Goal: Transaction & Acquisition: Purchase product/service

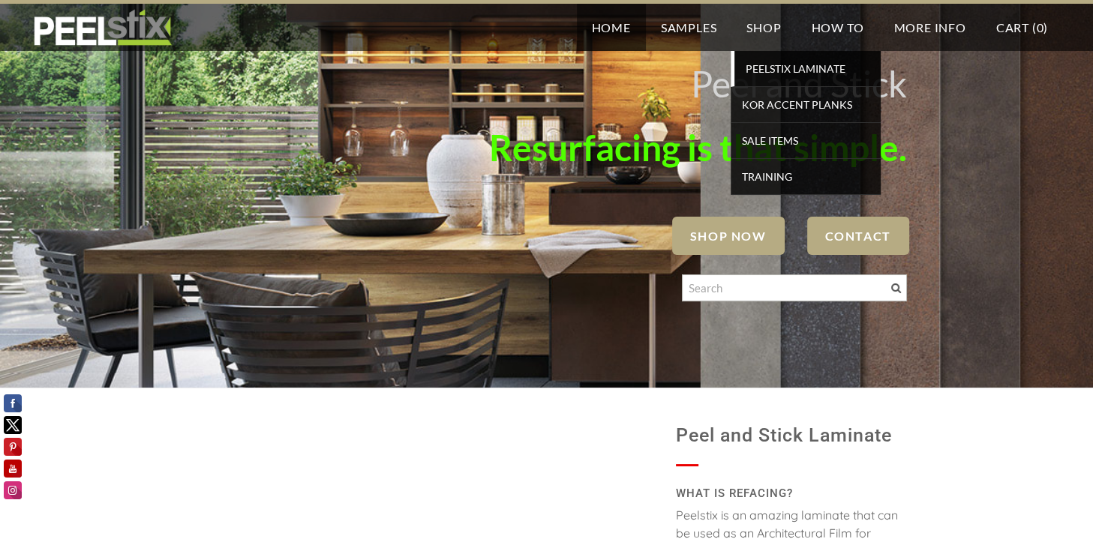
click at [774, 74] on span "PEELSTIX Laminate" at bounding box center [807, 69] width 139 height 20
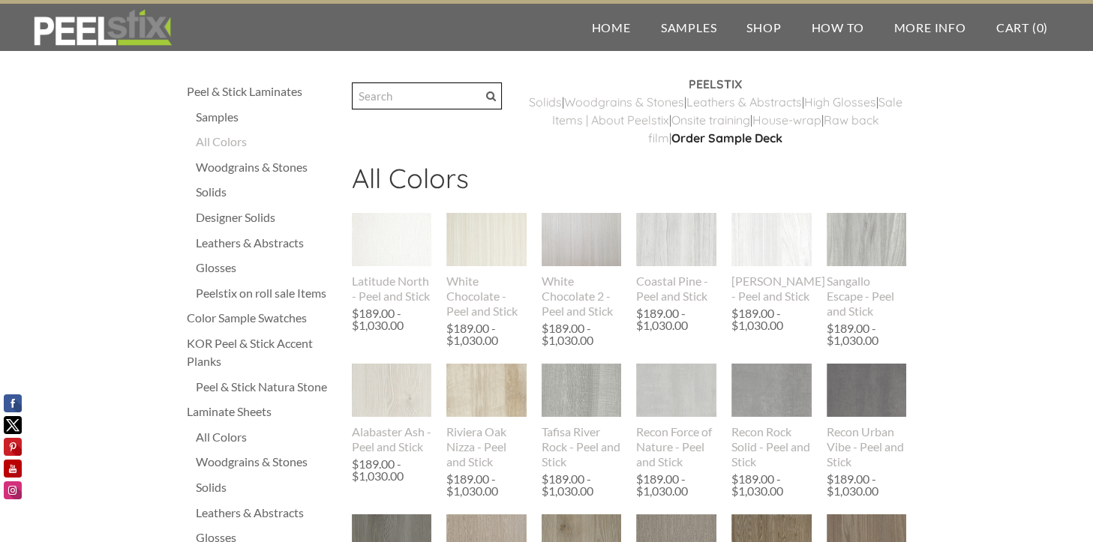
click at [439, 100] on input "Search" at bounding box center [427, 96] width 150 height 27
type input "ceramic concrete"
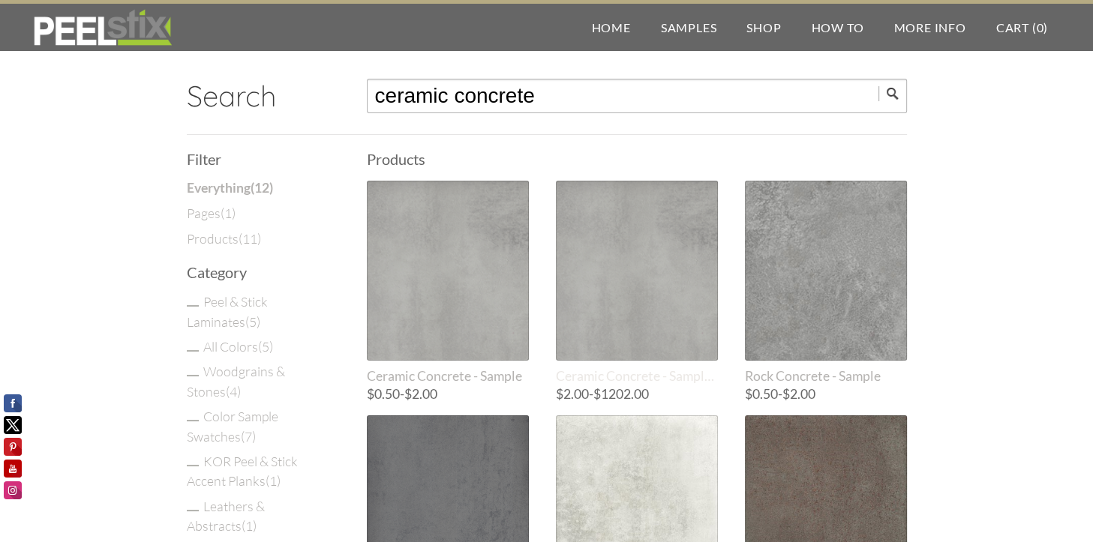
click at [623, 296] on div at bounding box center [637, 271] width 162 height 180
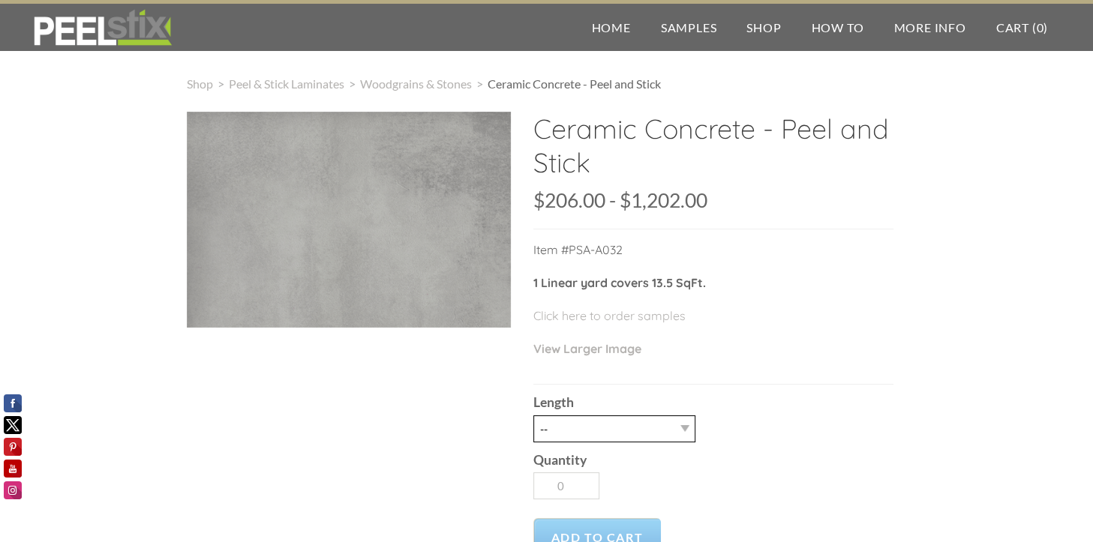
click at [684, 429] on select "-- 3LY 10LY 15LY 30LY" at bounding box center [614, 429] width 162 height 27
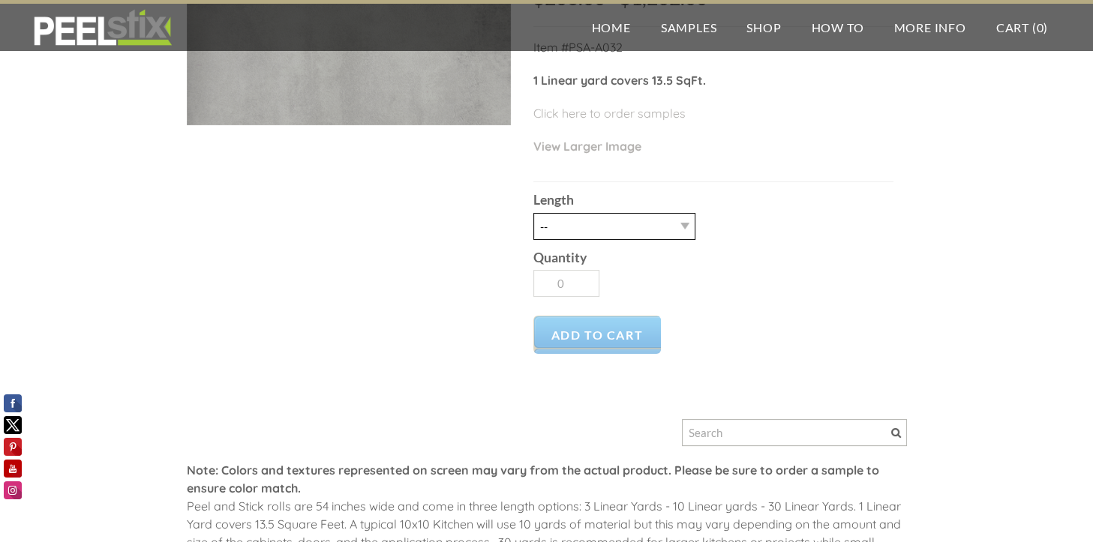
scroll to position [225, 0]
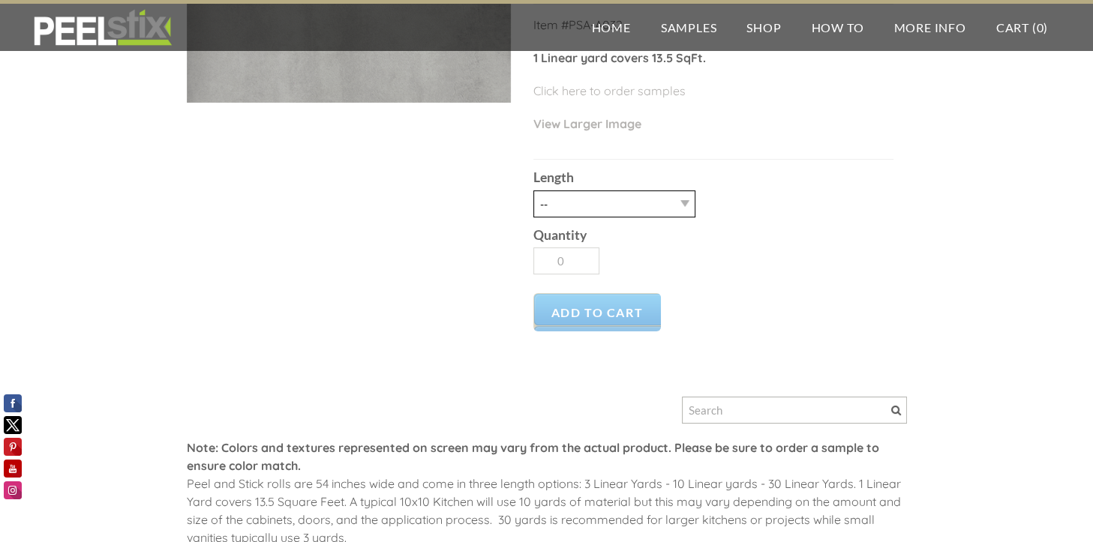
click at [668, 200] on select "-- 3LY 10LY 15LY 30LY" at bounding box center [614, 204] width 162 height 27
select select "30LY"
click at [533, 191] on select "-- 3LY 10LY 15LY 30LY" at bounding box center [614, 204] width 162 height 27
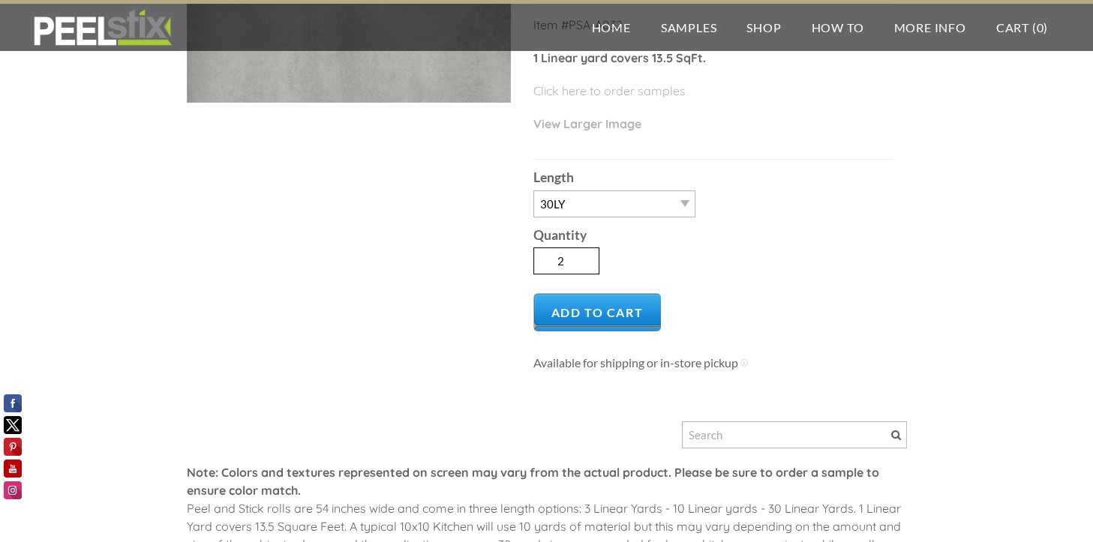
click at [585, 255] on input "2" at bounding box center [566, 261] width 66 height 27
type input "3"
click at [585, 254] on input "3" at bounding box center [566, 261] width 66 height 27
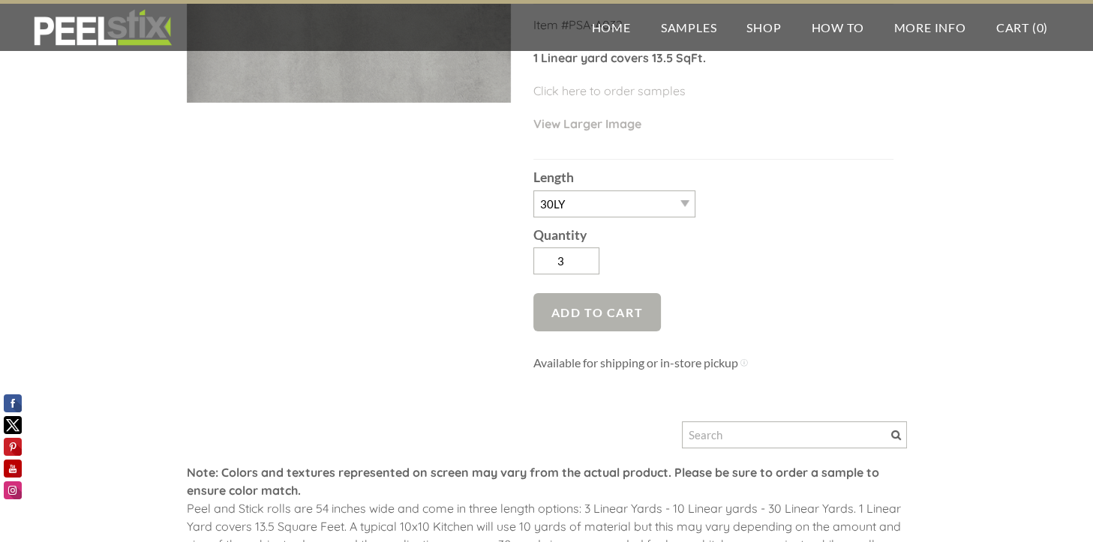
click at [611, 314] on span "Add to Cart" at bounding box center [597, 312] width 128 height 38
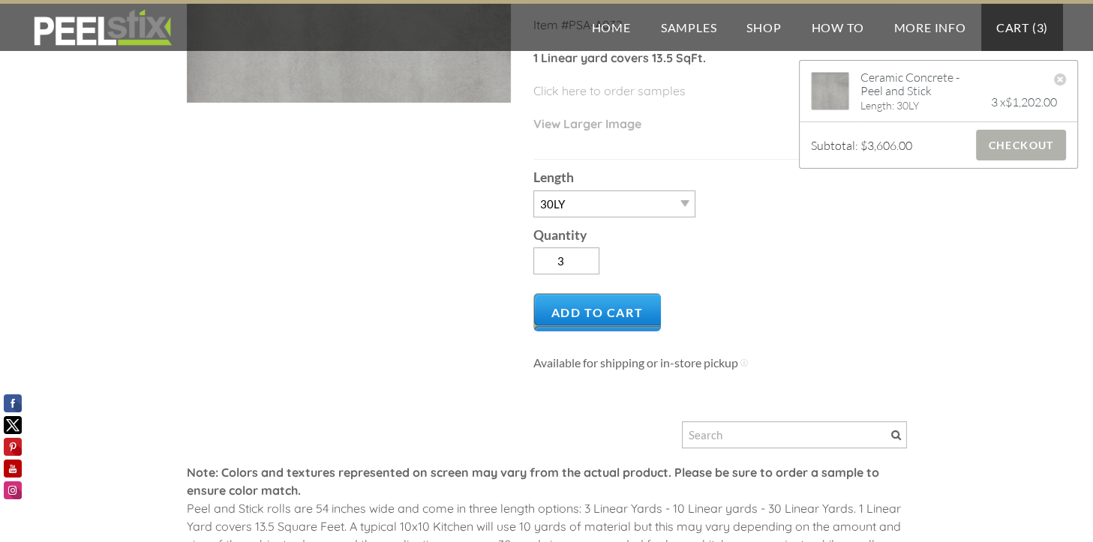
click at [1002, 145] on span "Checkout" at bounding box center [1020, 145] width 89 height 31
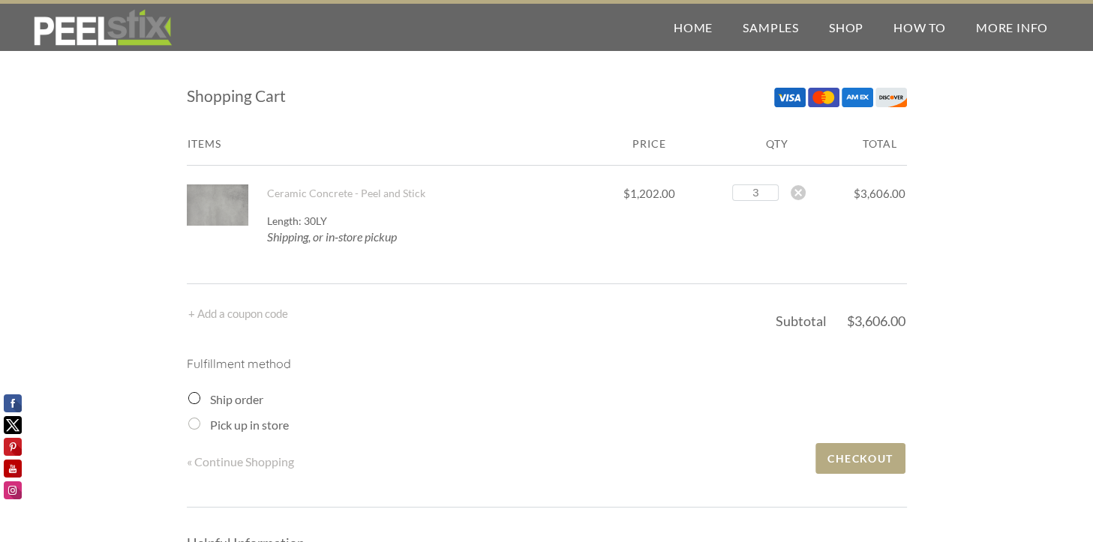
click at [245, 401] on label "Ship order" at bounding box center [236, 399] width 53 height 14
click at [200, 401] on input "Ship order" at bounding box center [194, 398] width 12 height 12
click at [200, 400] on div "Ship order" at bounding box center [547, 400] width 719 height 18
click at [194, 401] on input "Ship order" at bounding box center [194, 398] width 12 height 12
click at [194, 397] on input "Ship order" at bounding box center [194, 398] width 12 height 12
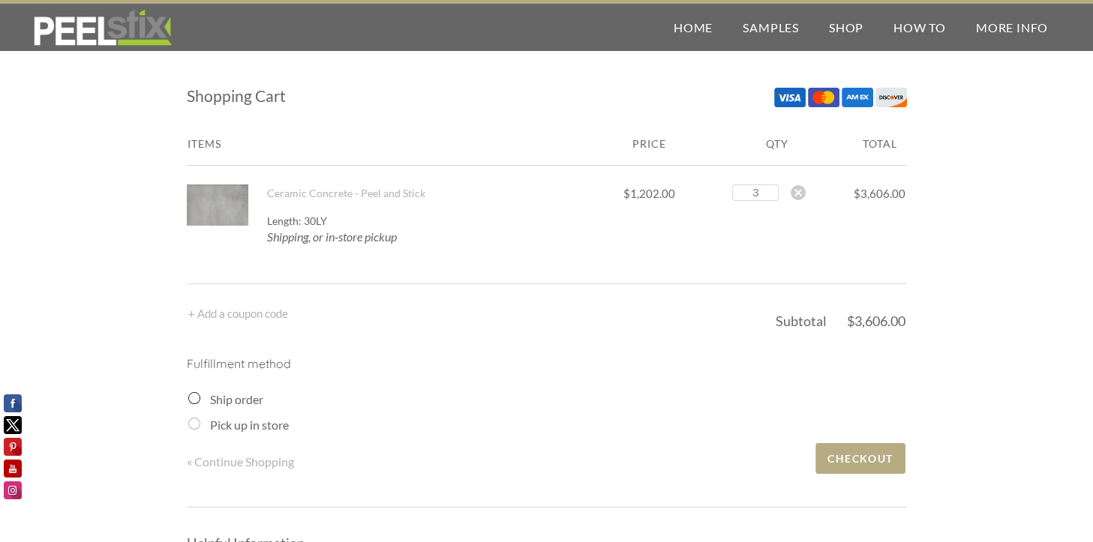
click at [187, 394] on div "Fulfillment method Ship order Pick up in store" at bounding box center [547, 395] width 720 height 80
click at [193, 398] on input "Ship order" at bounding box center [194, 398] width 12 height 12
click at [189, 424] on input "Pick up in store" at bounding box center [194, 424] width 12 height 12
radio input "true"
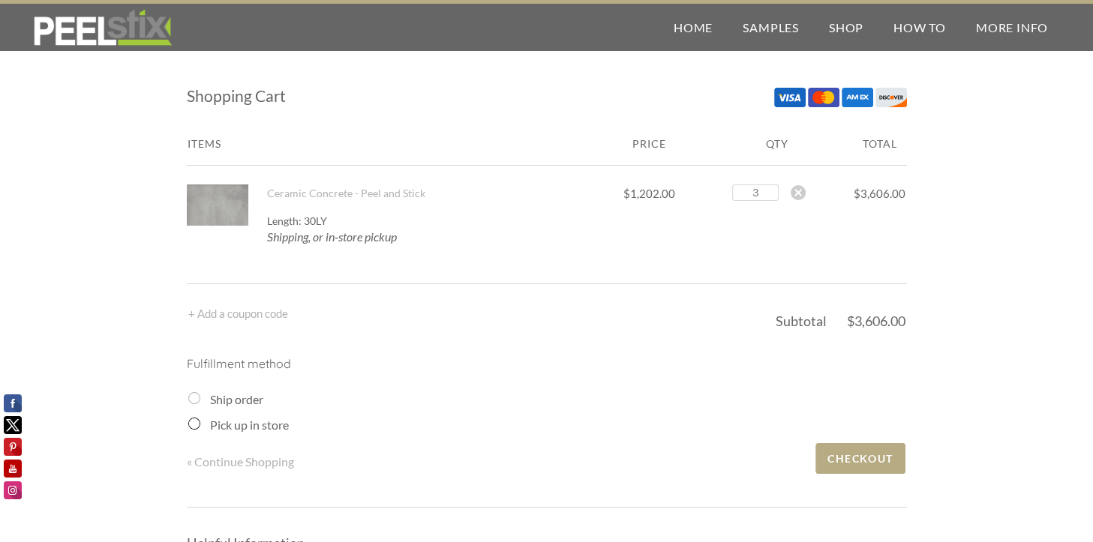
click at [194, 398] on input "Ship order" at bounding box center [194, 398] width 12 height 12
radio input "true"
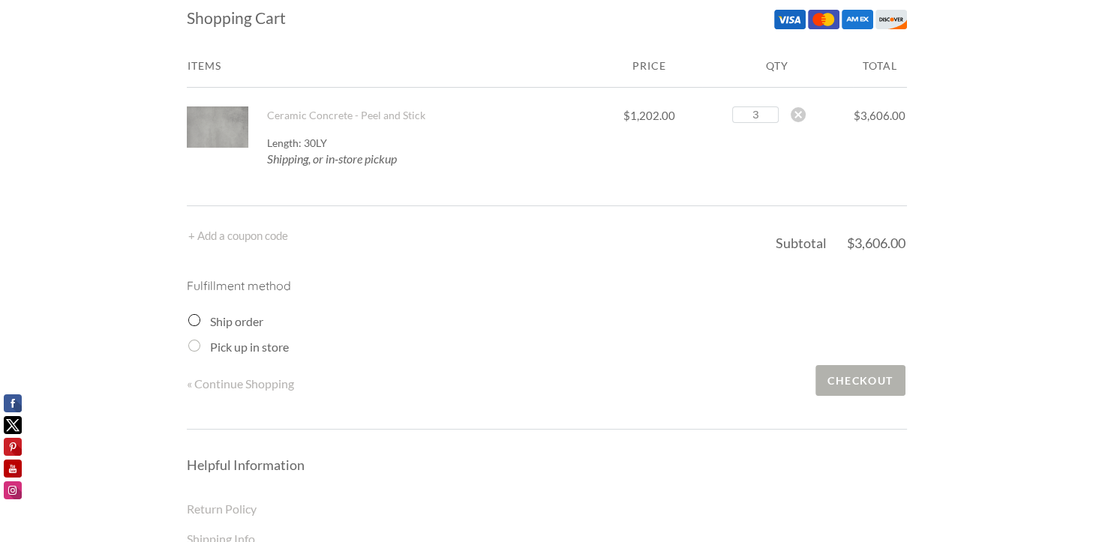
scroll to position [75, 0]
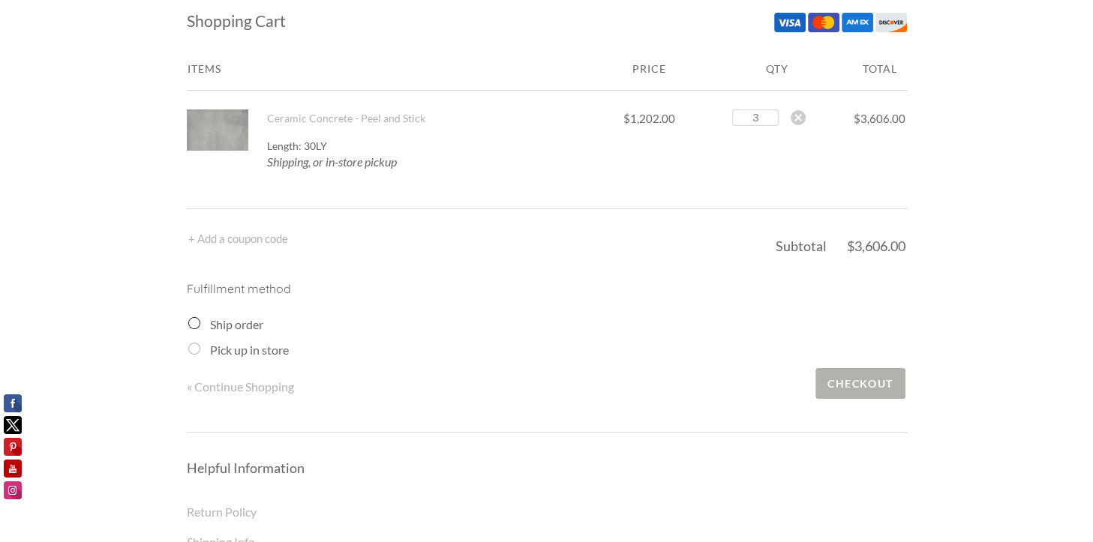
click at [876, 392] on span "Checkout" at bounding box center [859, 383] width 89 height 31
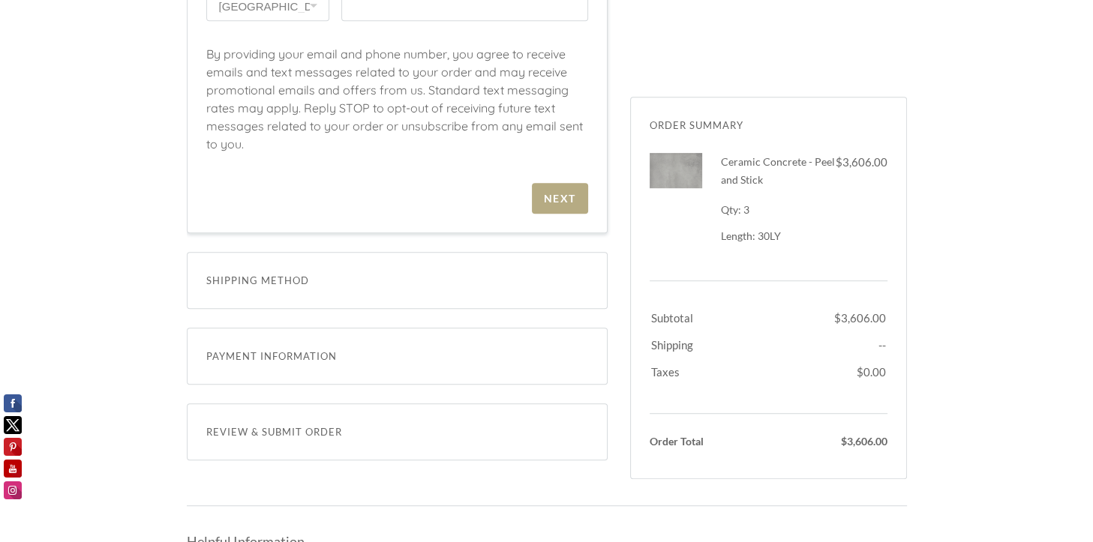
scroll to position [900, 0]
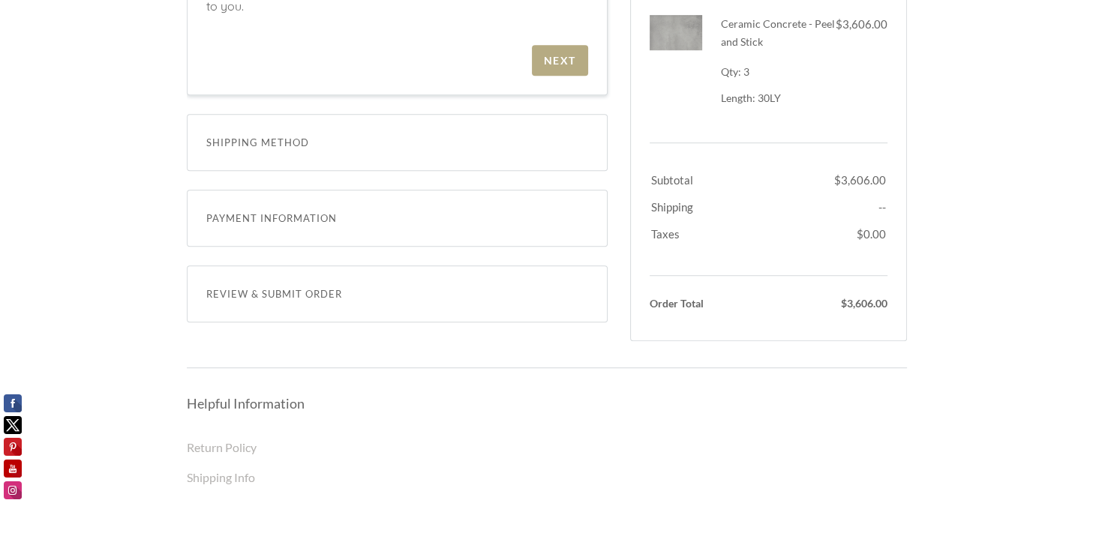
click at [264, 131] on div "Shipping Method" at bounding box center [397, 142] width 421 height 57
drag, startPoint x: 264, startPoint y: 131, endPoint x: 267, endPoint y: 140, distance: 9.5
click at [267, 140] on span "Shipping Method" at bounding box center [397, 143] width 382 height 18
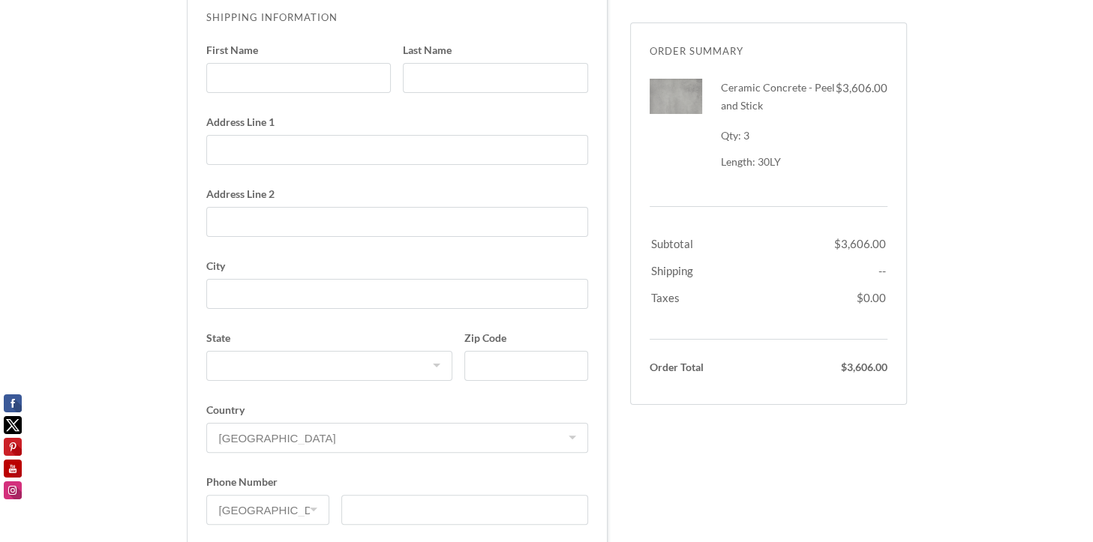
scroll to position [0, 0]
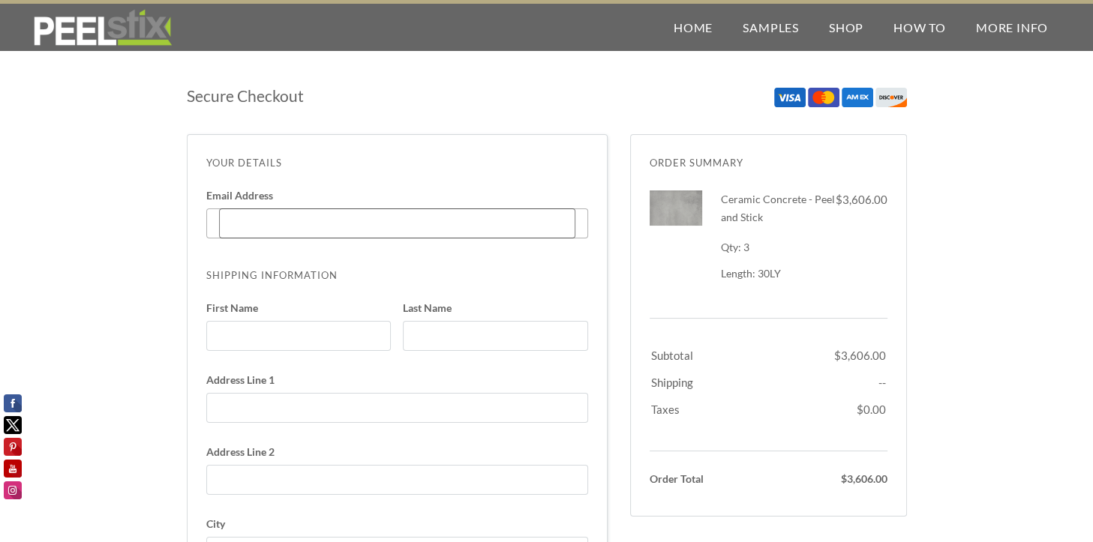
click at [341, 232] on input "Email Address Enter code" at bounding box center [397, 224] width 356 height 30
type input "alex@edesigngroup.com"
click at [334, 338] on input "First Name" at bounding box center [298, 336] width 185 height 30
type input "Alex"
type input "Gillette"
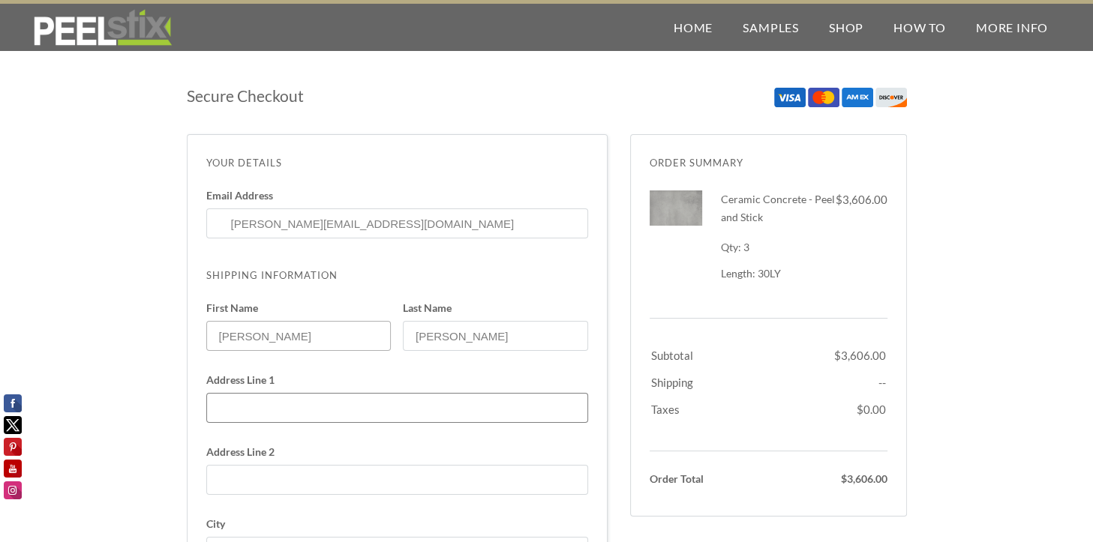
type input "10 Lowell Ave, Winchester, MA 01890, USA"
type input "17813302808"
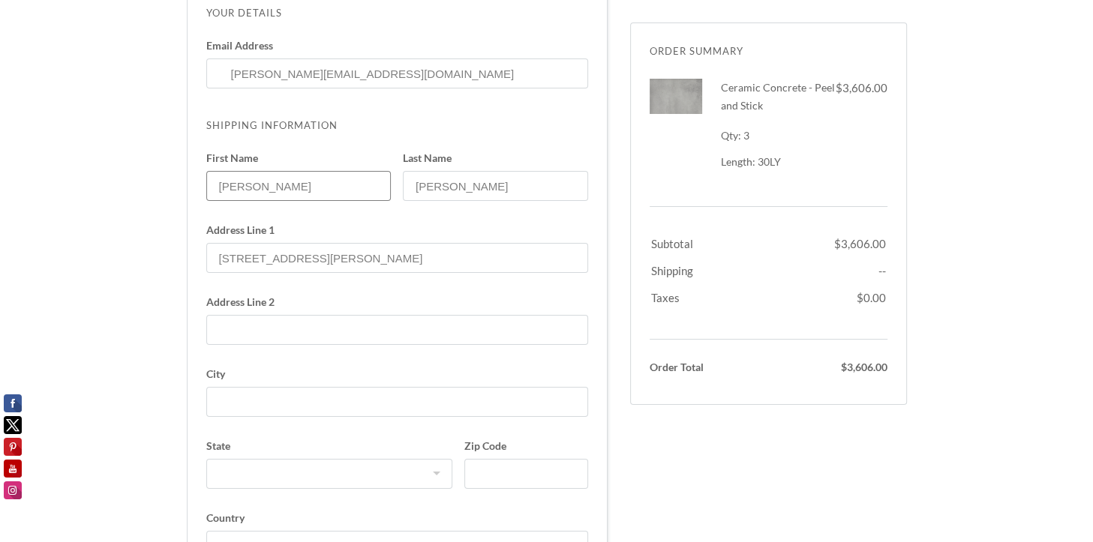
scroll to position [225, 0]
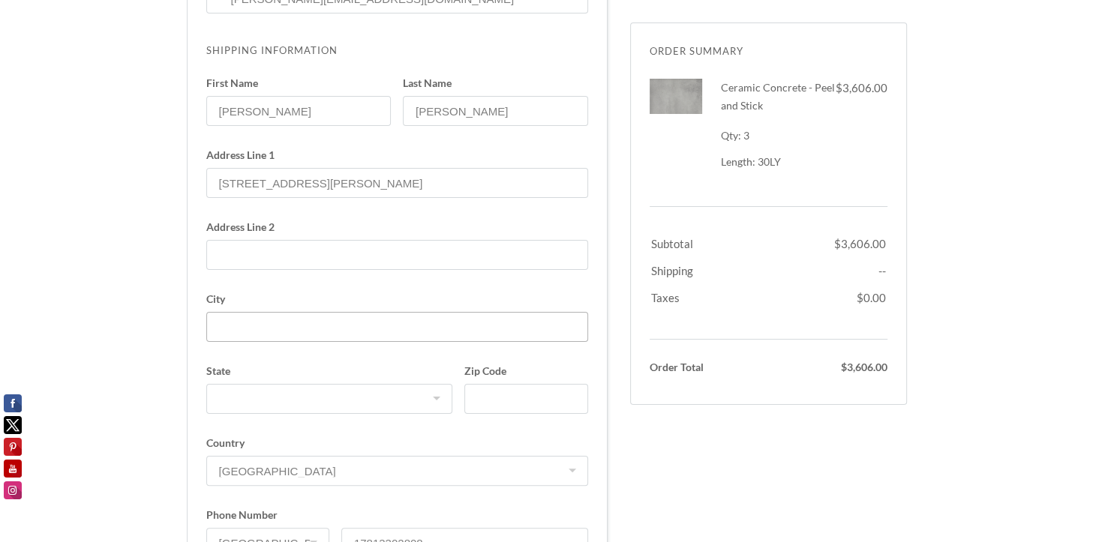
drag, startPoint x: 267, startPoint y: 308, endPoint x: 282, endPoint y: 326, distance: 22.9
click at [267, 311] on label "City" at bounding box center [397, 324] width 382 height 60
click at [267, 312] on input "City" at bounding box center [397, 327] width 382 height 30
click at [285, 329] on input "City" at bounding box center [397, 327] width 382 height 30
type input "WINCHESTER"
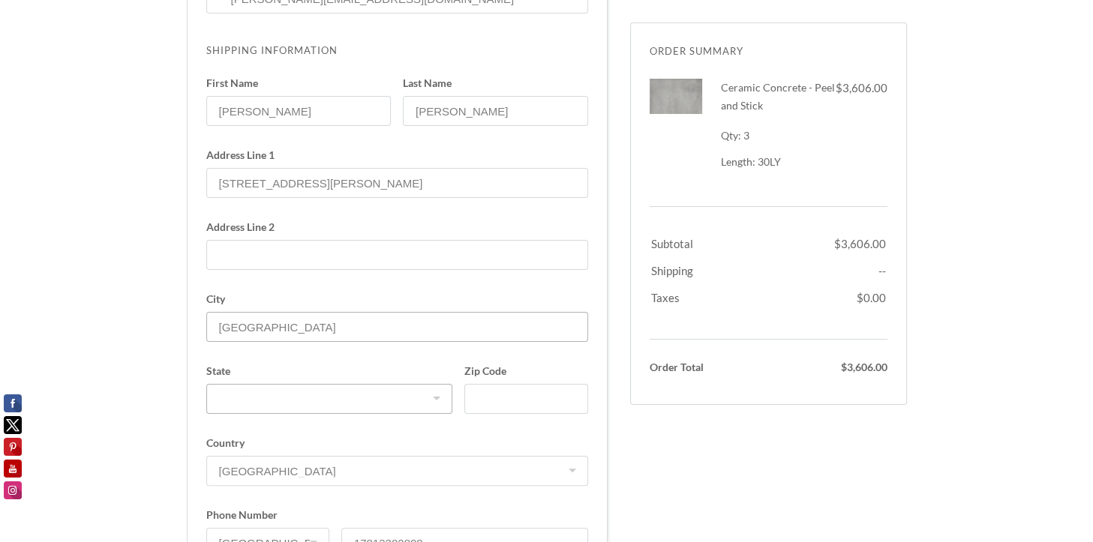
select select "MA"
type input "01890-1130"
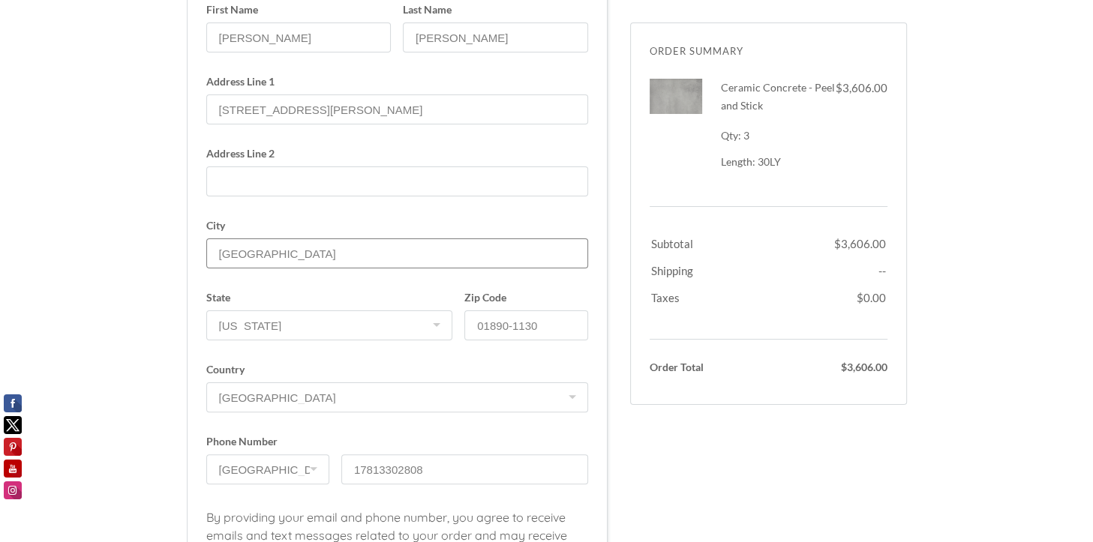
scroll to position [375, 0]
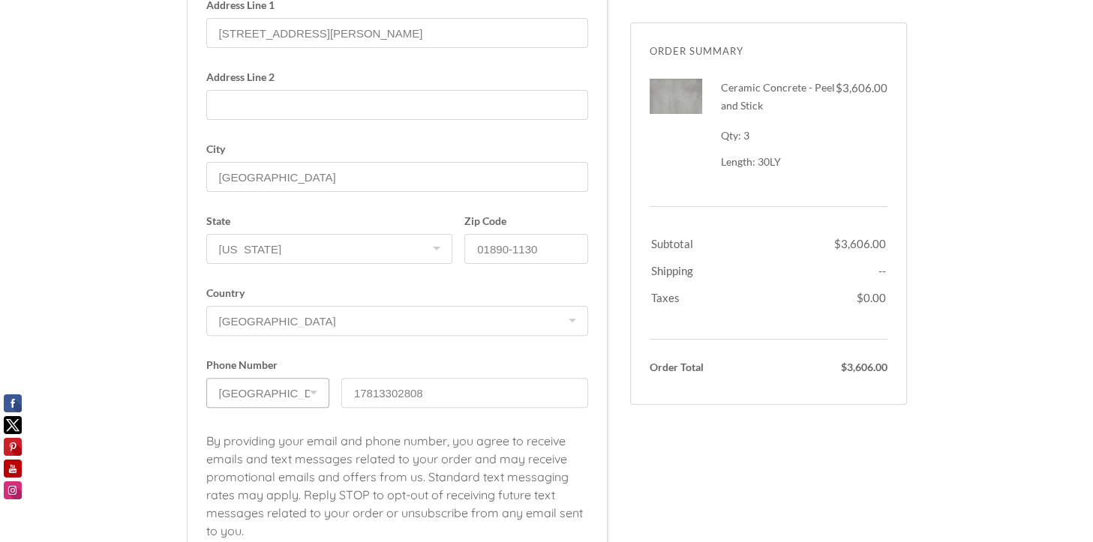
click at [281, 394] on select "United States +1 Canada +1 United Kingdom +44 Australia +61 Albania +355 Algeri…" at bounding box center [267, 393] width 123 height 30
click at [130, 264] on div "Secure Checkout Order Summary Dismiss Ceramic Concrete - Peel and Stick 3 x $1,…" at bounding box center [546, 433] width 1093 height 1527
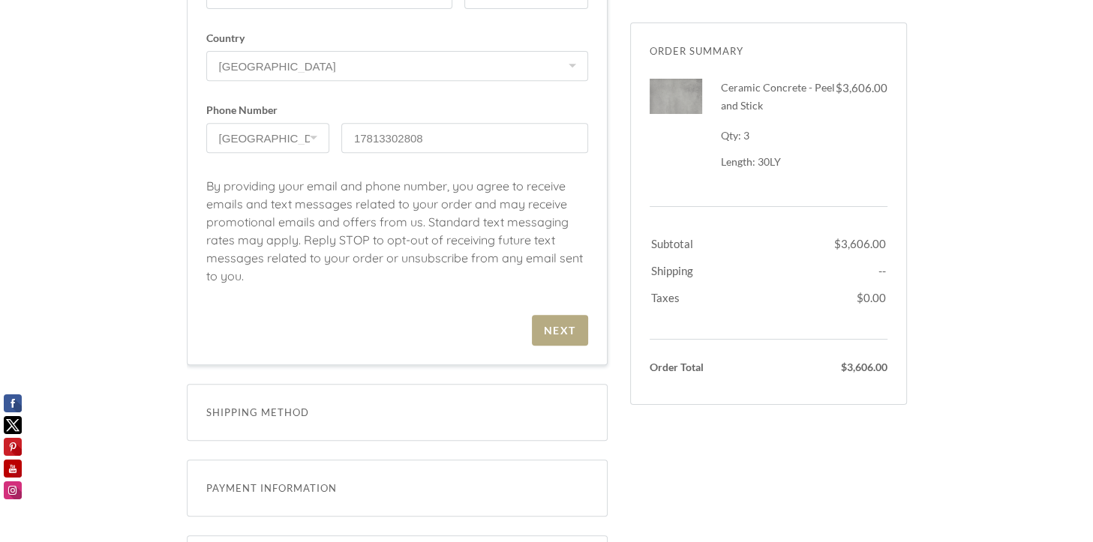
scroll to position [675, 0]
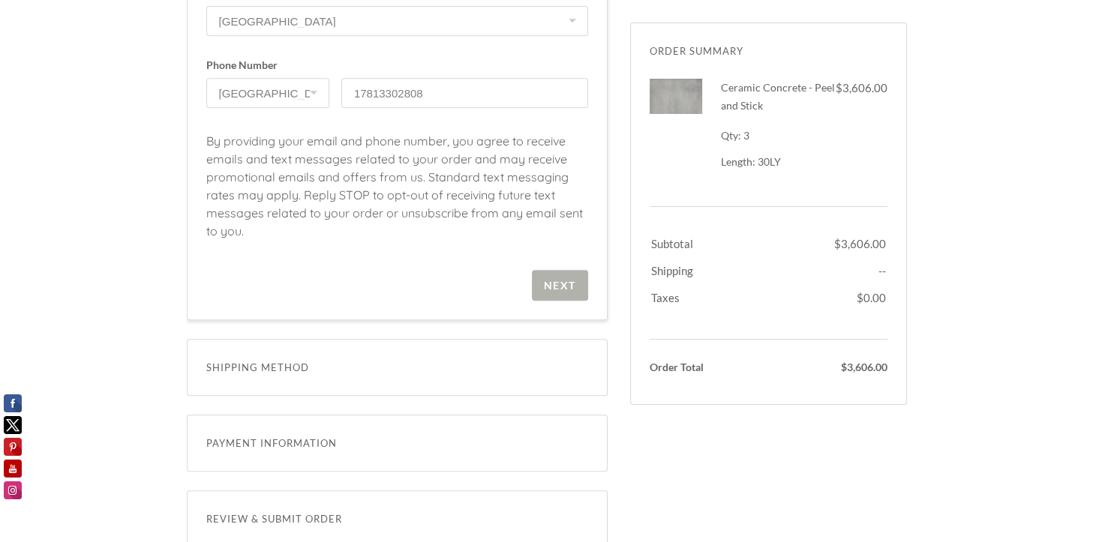
click at [583, 284] on span "Next" at bounding box center [560, 285] width 56 height 31
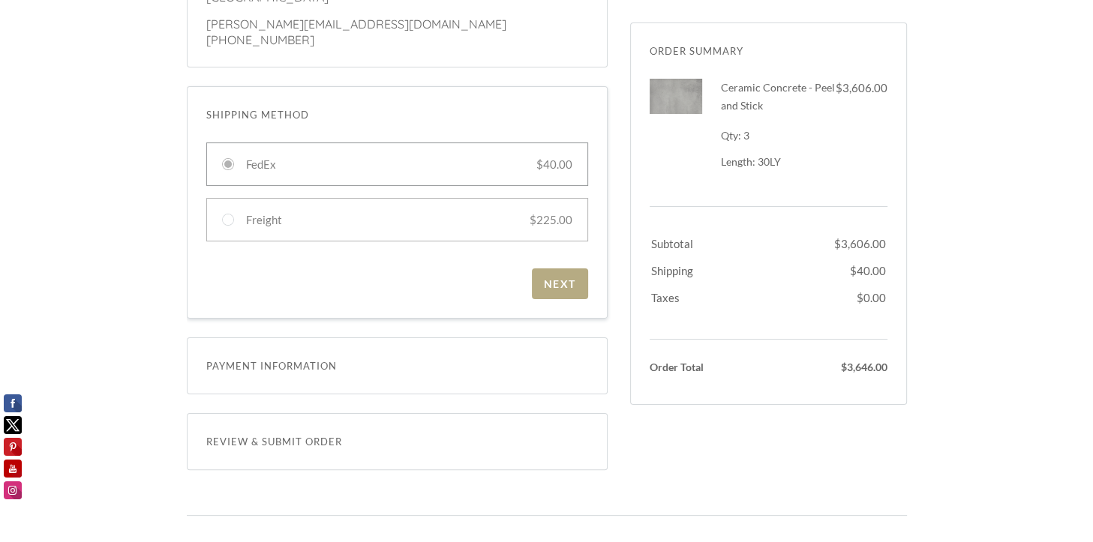
scroll to position [168, 0]
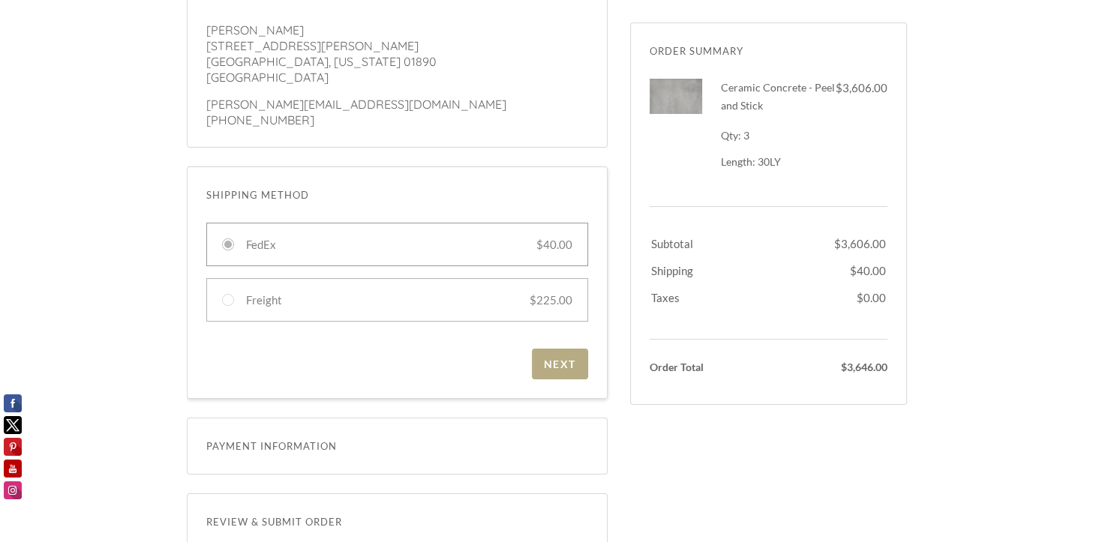
click at [262, 293] on div at bounding box center [397, 300] width 382 height 44
click at [234, 294] on input "Freight $225.00" at bounding box center [228, 300] width 12 height 12
radio input "true"
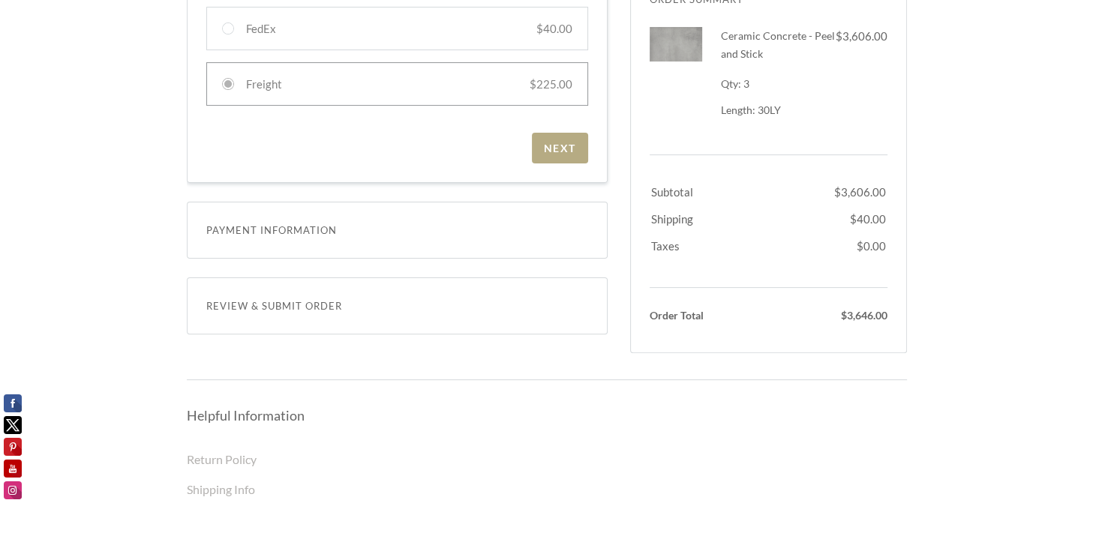
scroll to position [0, 0]
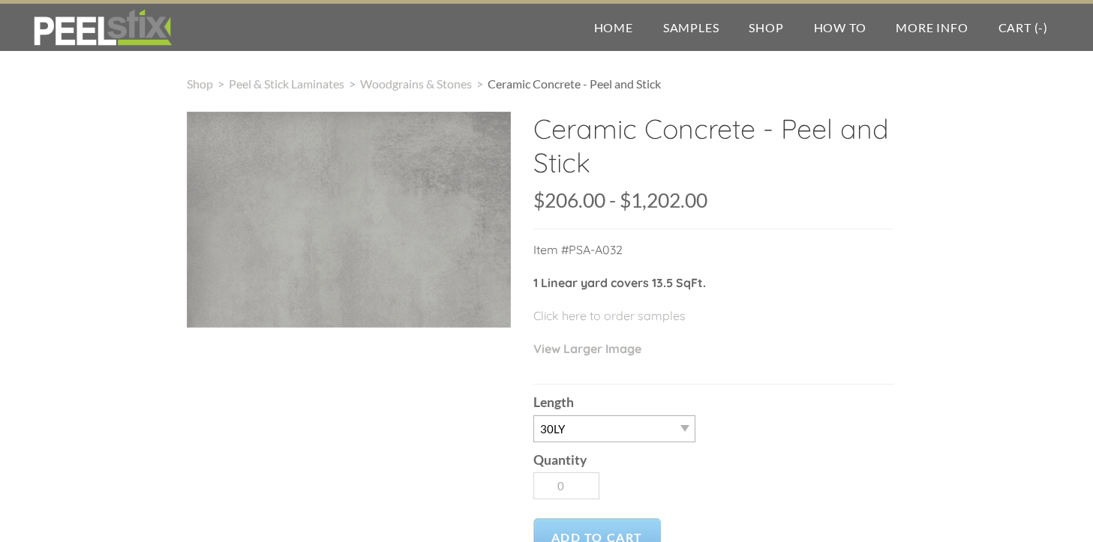
select select "30LY"
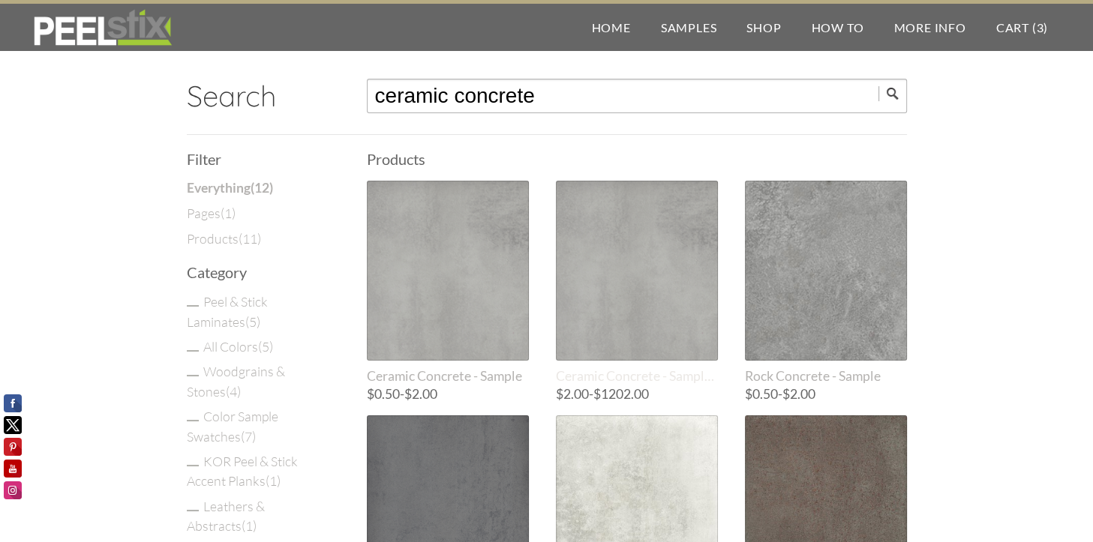
click at [633, 281] on div at bounding box center [637, 271] width 162 height 180
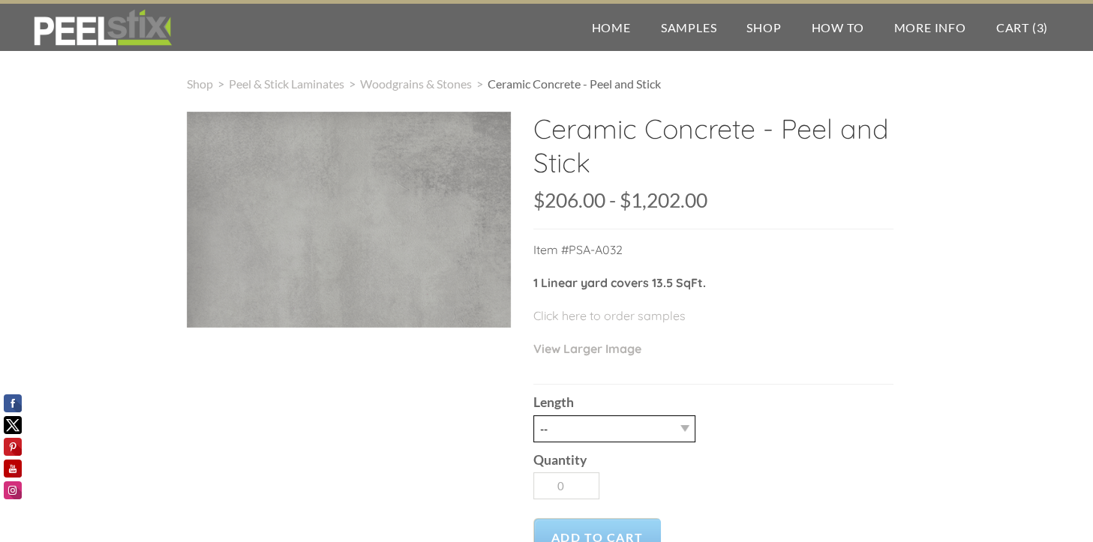
click at [671, 437] on select "-- 3LY 10LY 15LY 30LY" at bounding box center [614, 429] width 162 height 27
select select "30LY"
click at [533, 416] on select "-- 3LY 10LY 15LY 30LY" at bounding box center [614, 429] width 162 height 27
type input "1"
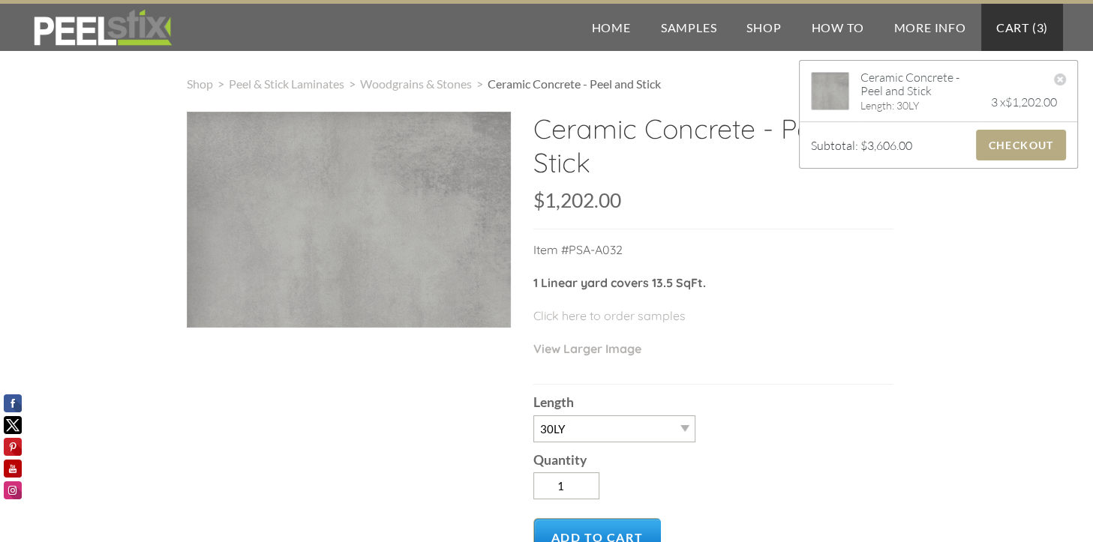
click at [1022, 38] on link "Cart ( 3 )" at bounding box center [1022, 27] width 82 height 47
click at [1008, 141] on span "Checkout" at bounding box center [1020, 145] width 89 height 31
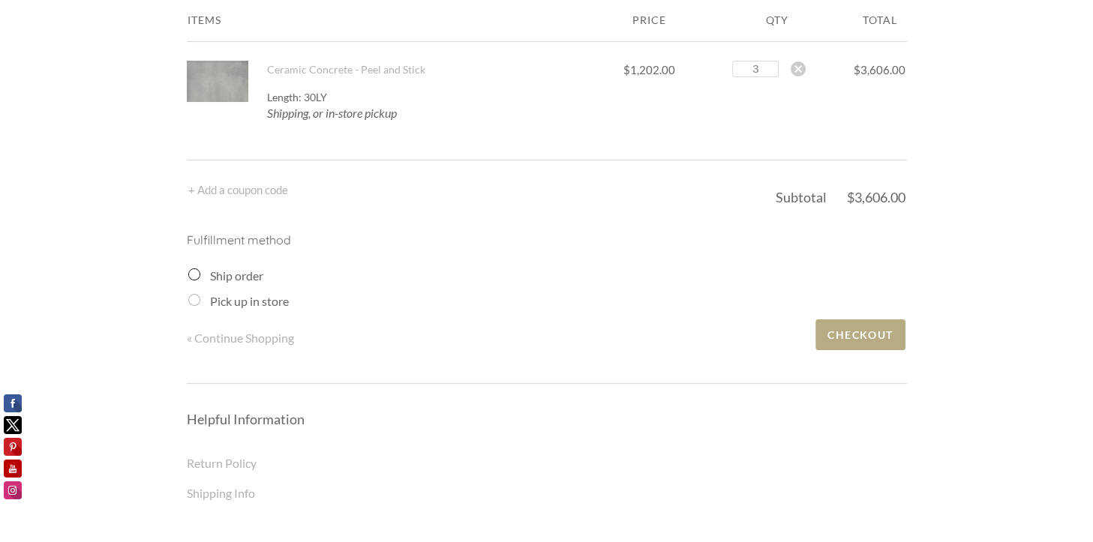
scroll to position [150, 0]
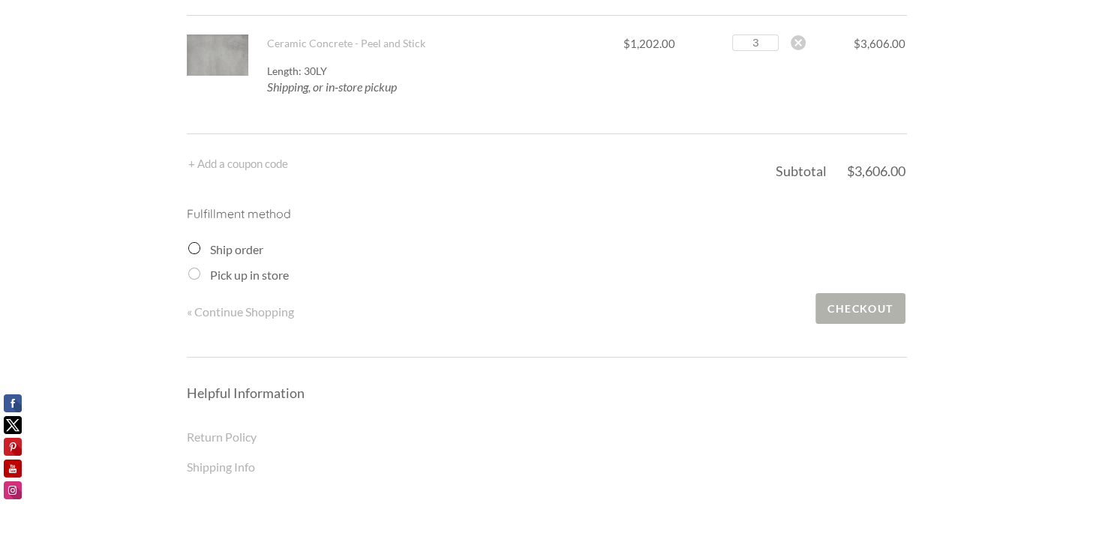
click at [839, 300] on span "Checkout" at bounding box center [859, 308] width 89 height 31
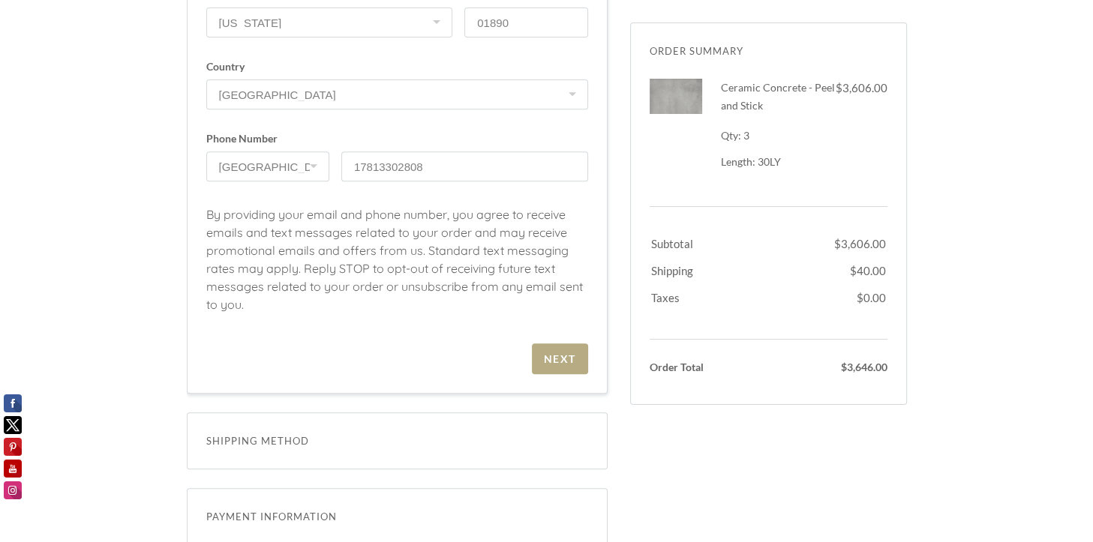
scroll to position [750, 0]
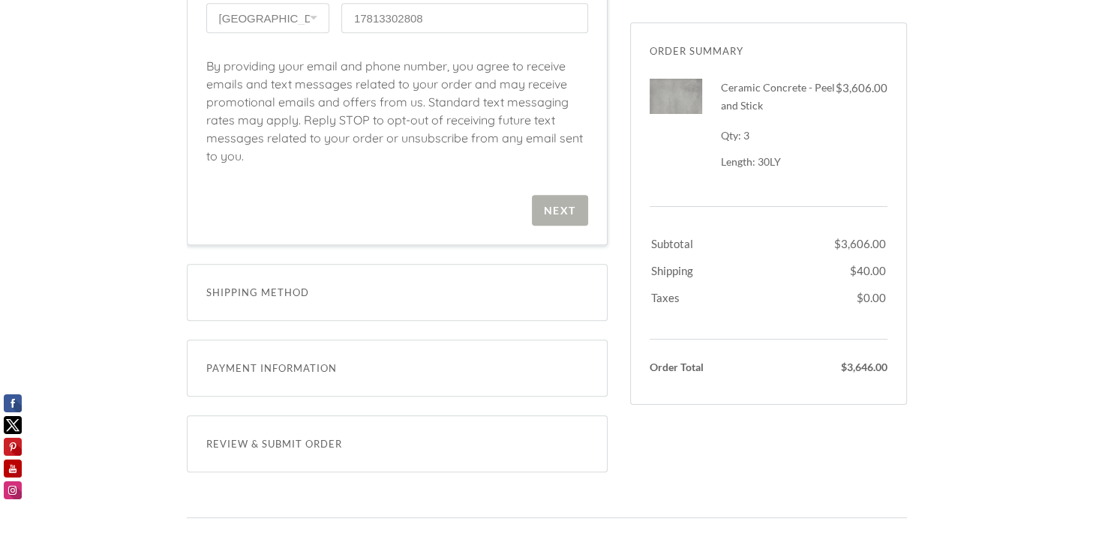
click at [554, 204] on div "Next" at bounding box center [560, 210] width 32 height 13
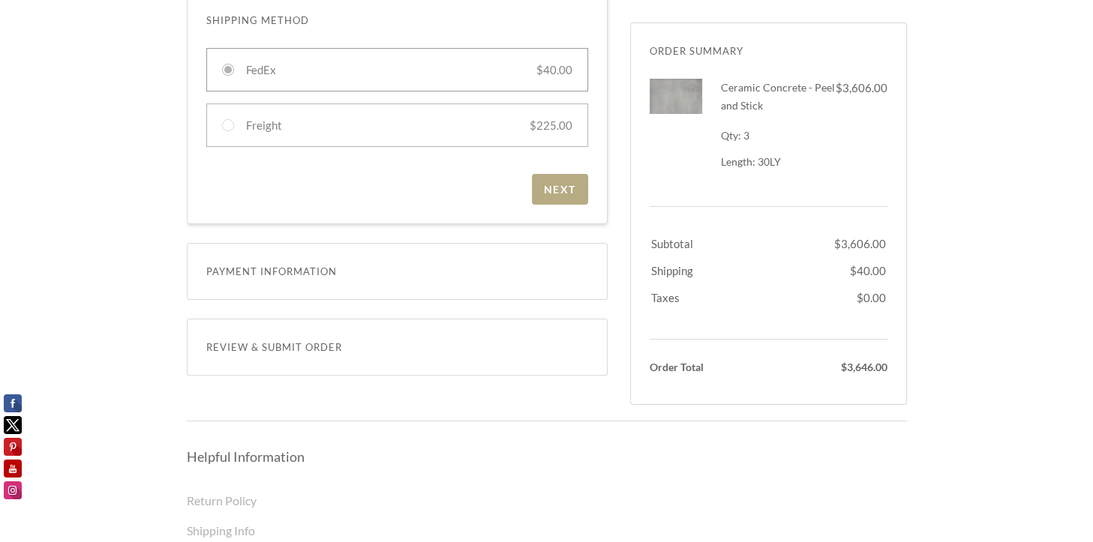
scroll to position [168, 0]
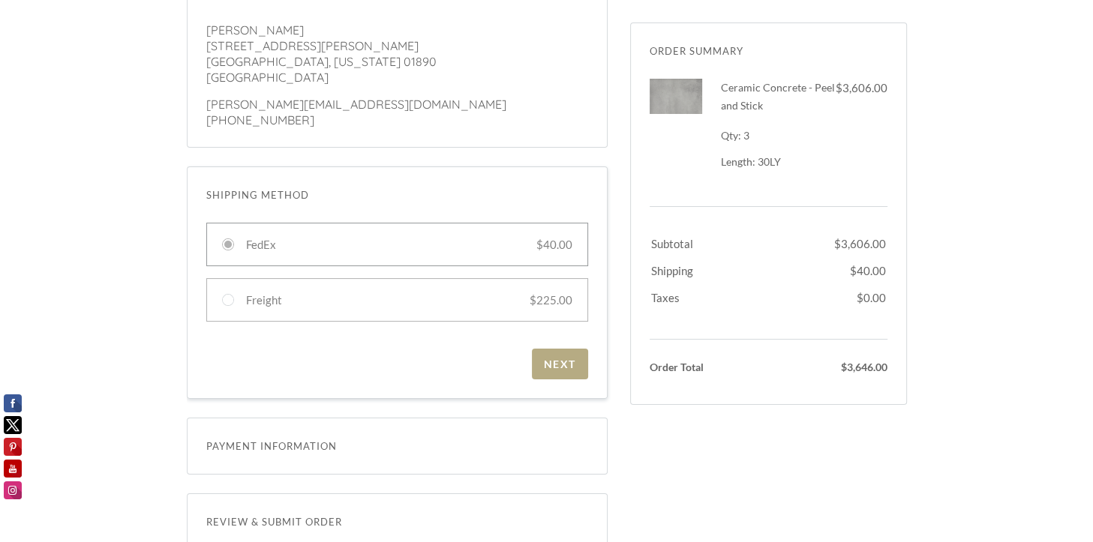
click at [313, 293] on div at bounding box center [397, 300] width 382 height 44
click at [234, 294] on input "Freight $225.00" at bounding box center [228, 300] width 12 height 12
radio input "true"
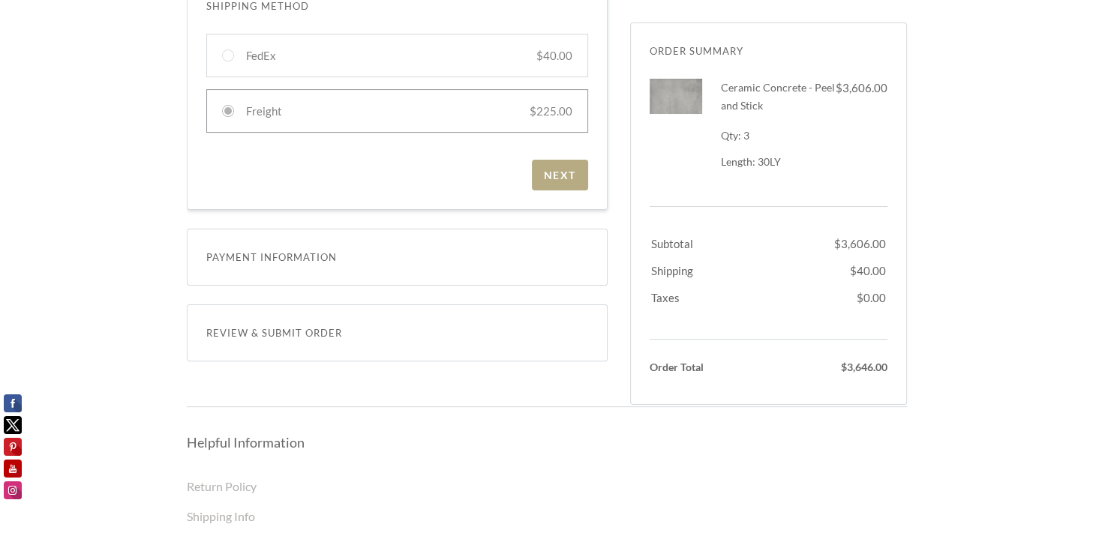
scroll to position [543, 0]
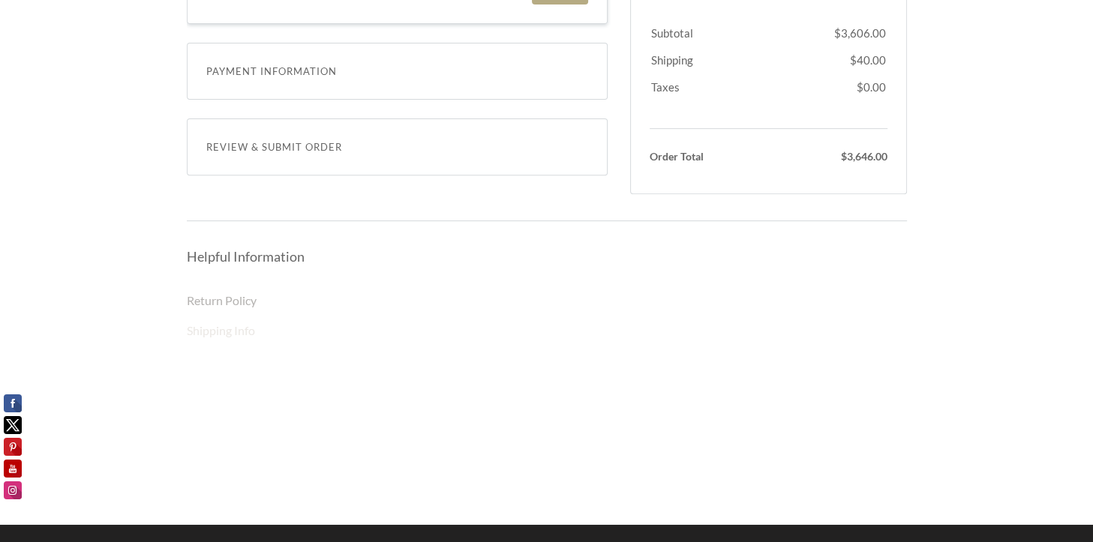
click at [223, 329] on link "Shipping Info" at bounding box center [221, 330] width 68 height 14
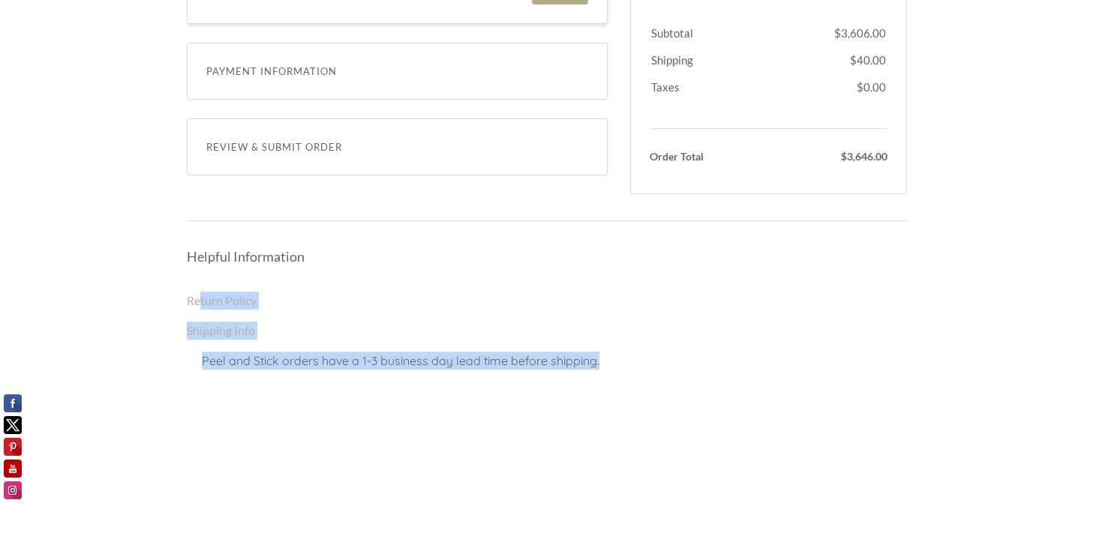
drag, startPoint x: 647, startPoint y: 365, endPoint x: 120, endPoint y: 298, distance: 531.6
click at [117, 298] on div "Secure Checkout Order Summary Dismiss Ceramic Concrete - Peel and Stick 3 x $1,…" at bounding box center [546, 36] width 1093 height 1068
drag, startPoint x: 120, startPoint y: 298, endPoint x: 762, endPoint y: 379, distance: 647.2
click at [762, 379] on p "Peel and Stick orders have a 1-3 business day lead time before shipping." at bounding box center [554, 368] width 705 height 33
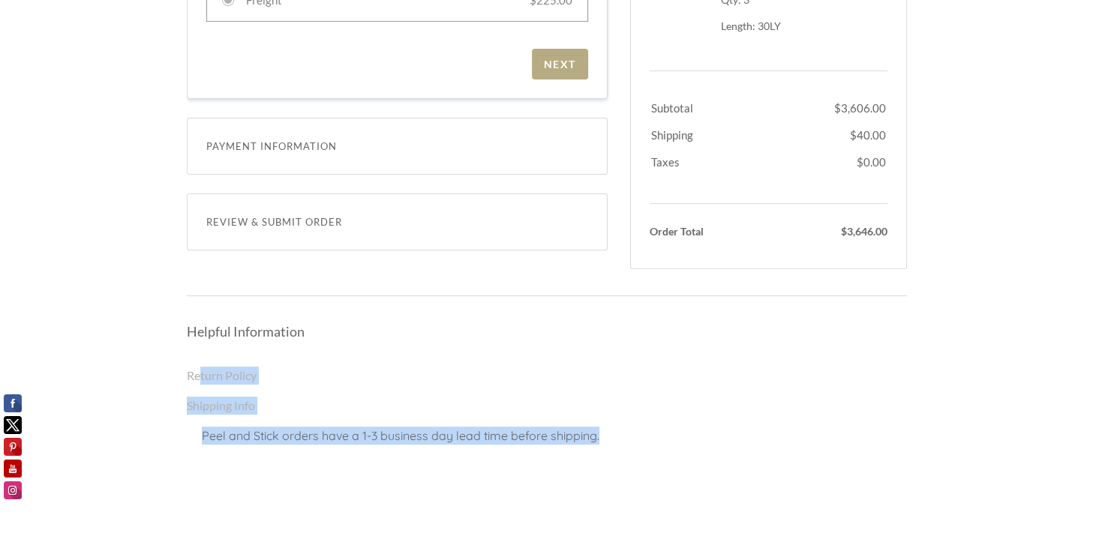
click at [590, 440] on p "Peel and Stick orders have a 1-3 business day lead time before shipping." at bounding box center [554, 443] width 705 height 33
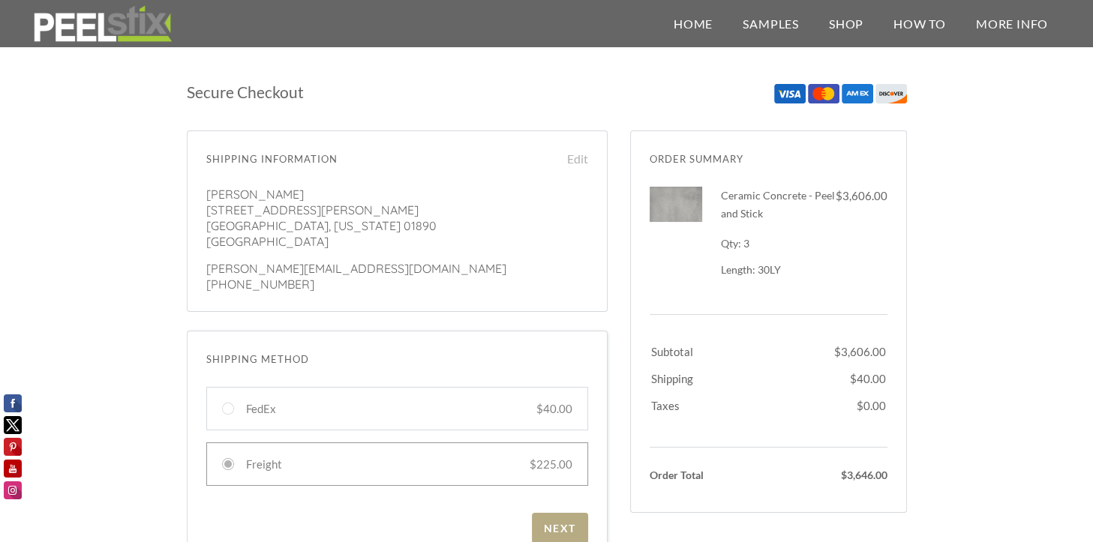
scroll to position [0, 0]
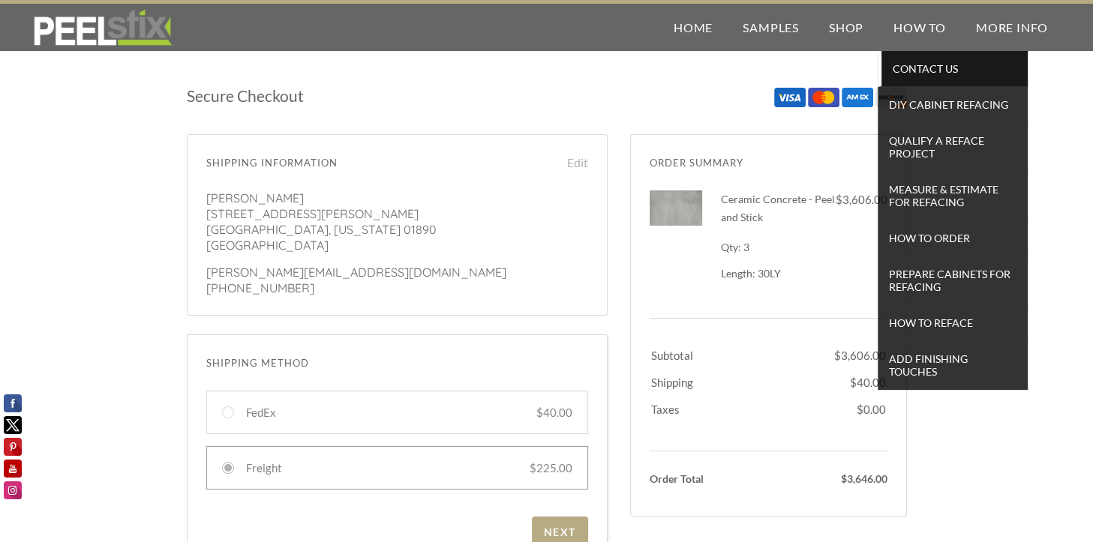
click at [918, 73] on span "Contact Us" at bounding box center [954, 69] width 139 height 20
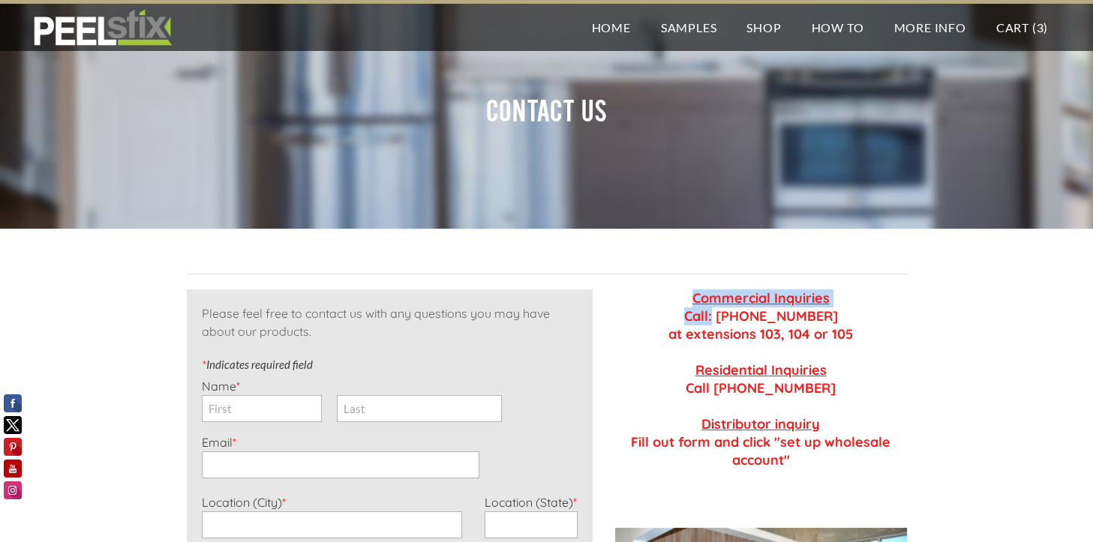
drag, startPoint x: 834, startPoint y: 302, endPoint x: 804, endPoint y: 317, distance: 33.5
click at [728, 324] on div "Commercial Inquiries Call: [PHONE_NUMBER] at extensions 103, 104 or 105 Residen…" at bounding box center [761, 405] width 292 height 231
click at [804, 317] on strong "Commercial Inquiries Call: [PHONE_NUMBER] at extensions 103, 104 or 105 Residen…" at bounding box center [761, 379] width 260 height 179
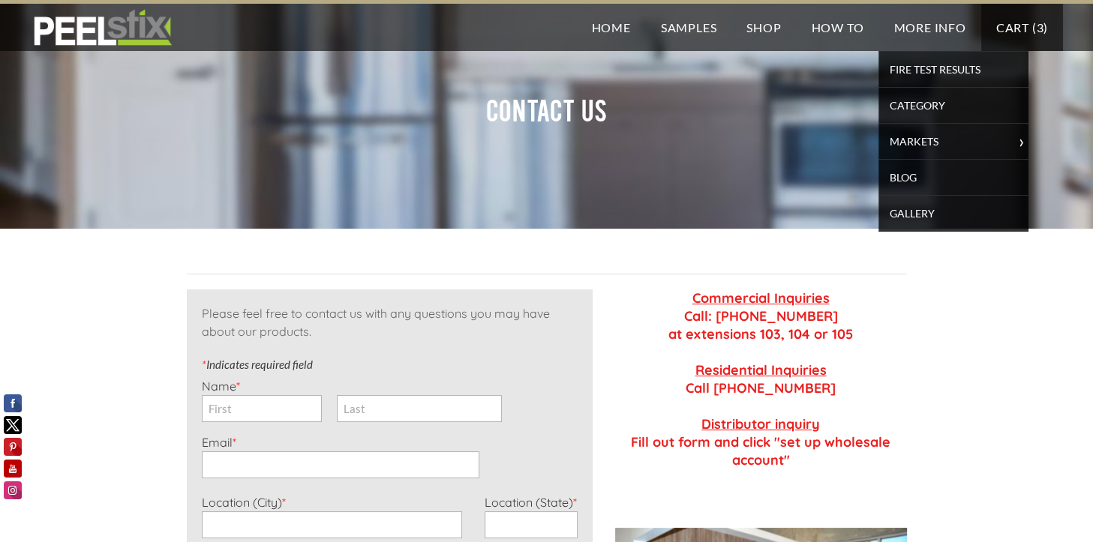
click at [996, 25] on link "Cart ( 3 )" at bounding box center [1022, 27] width 82 height 47
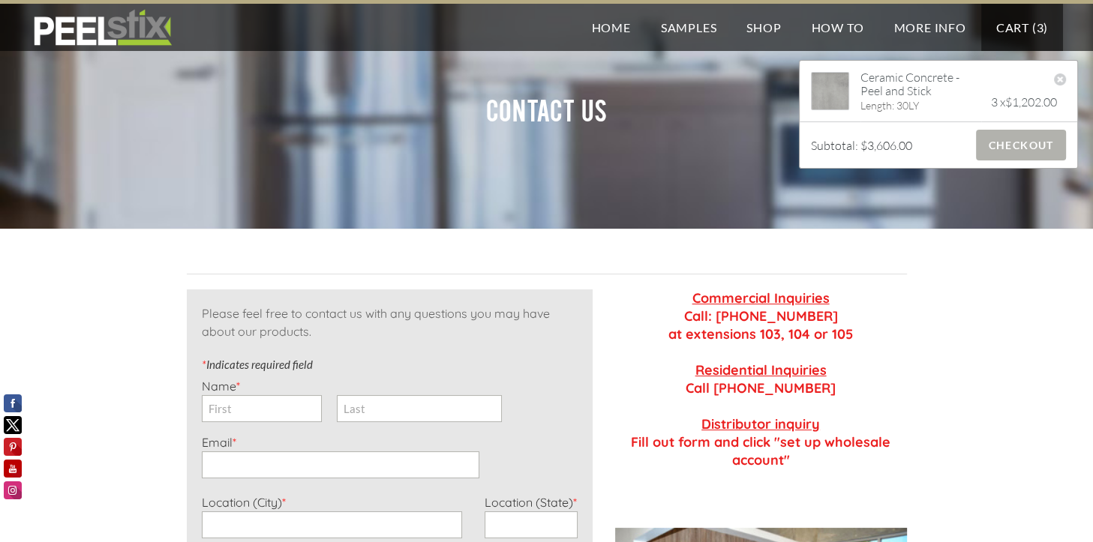
click at [1011, 138] on span "Checkout" at bounding box center [1020, 145] width 89 height 31
